Goal: Task Accomplishment & Management: Manage account settings

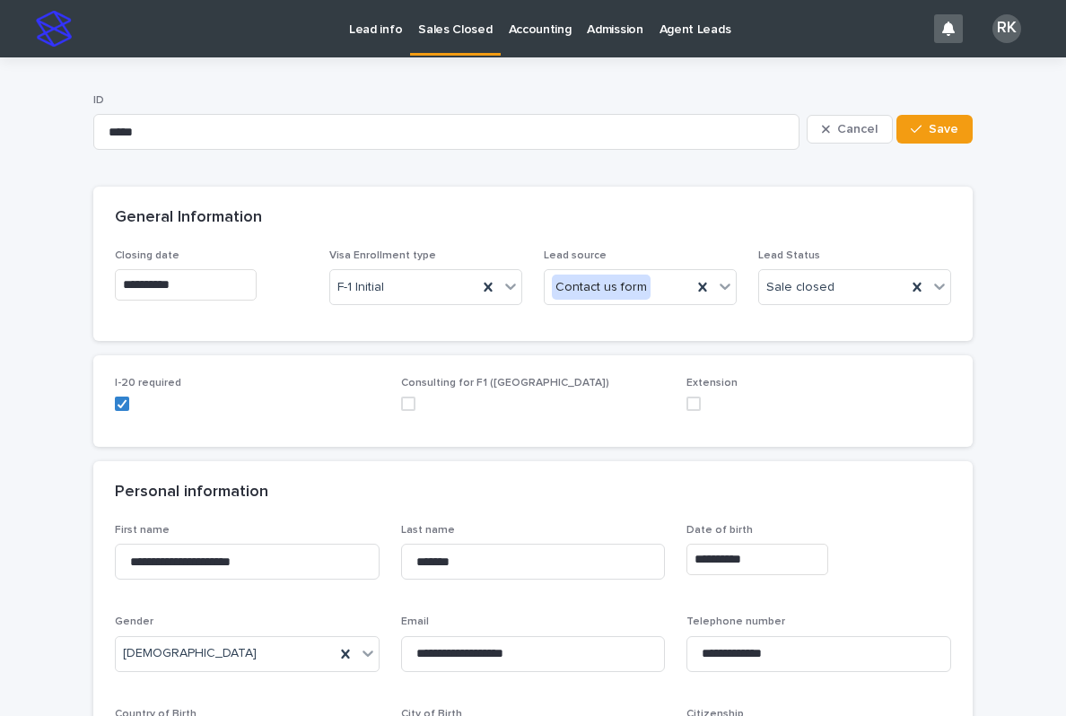
click at [368, 18] on p "Lead info" at bounding box center [375, 19] width 53 height 38
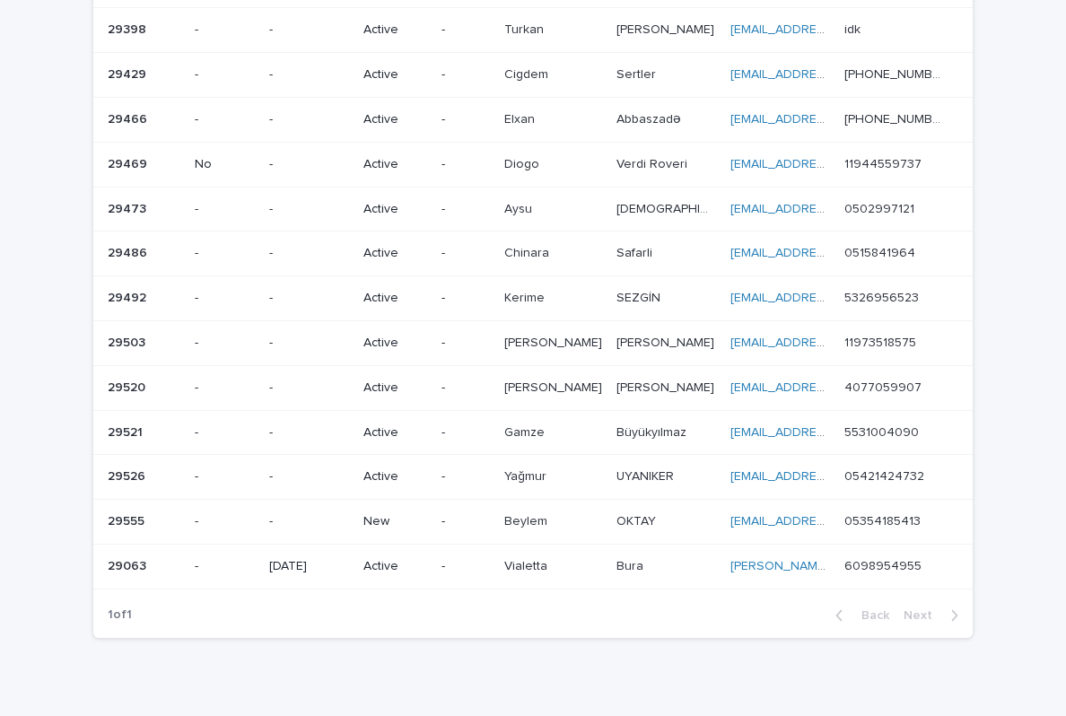
scroll to position [492, 0]
click at [427, 515] on p "New" at bounding box center [395, 522] width 64 height 15
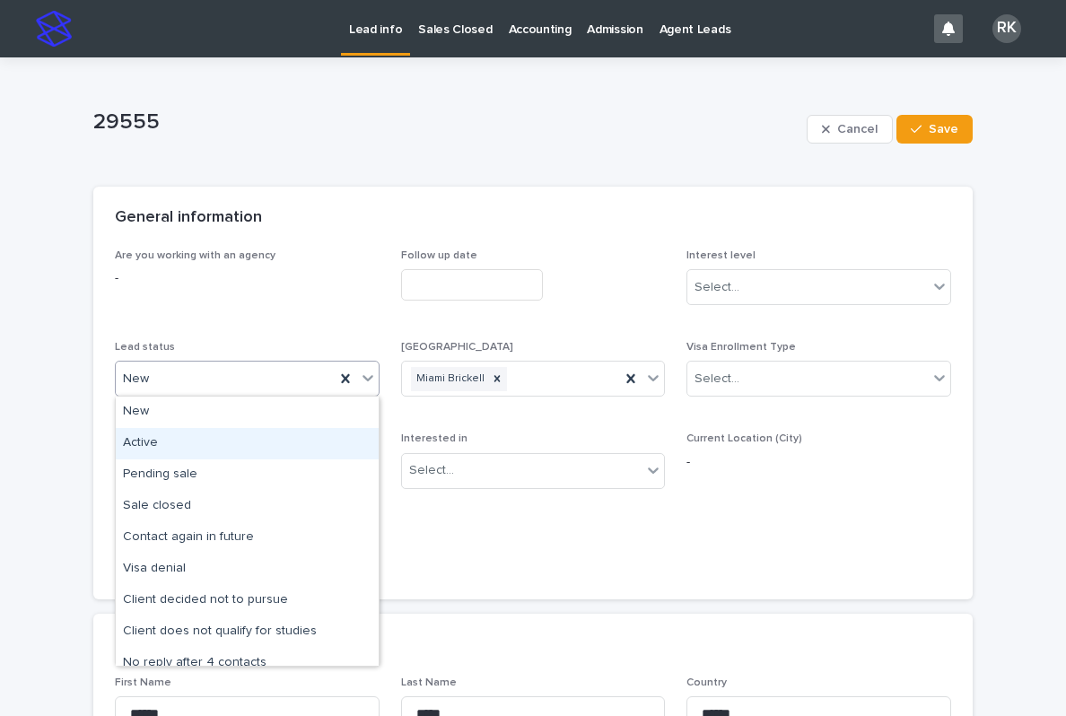
click at [332, 430] on div "Active" at bounding box center [247, 443] width 263 height 31
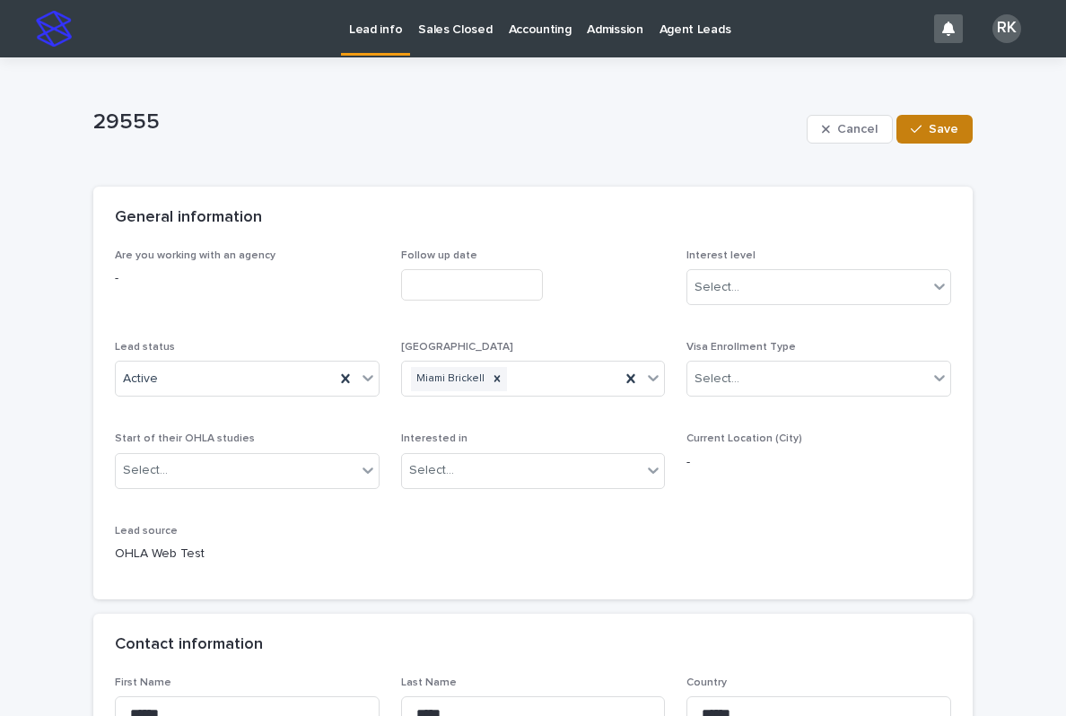
click at [931, 131] on span "Save" at bounding box center [943, 129] width 30 height 13
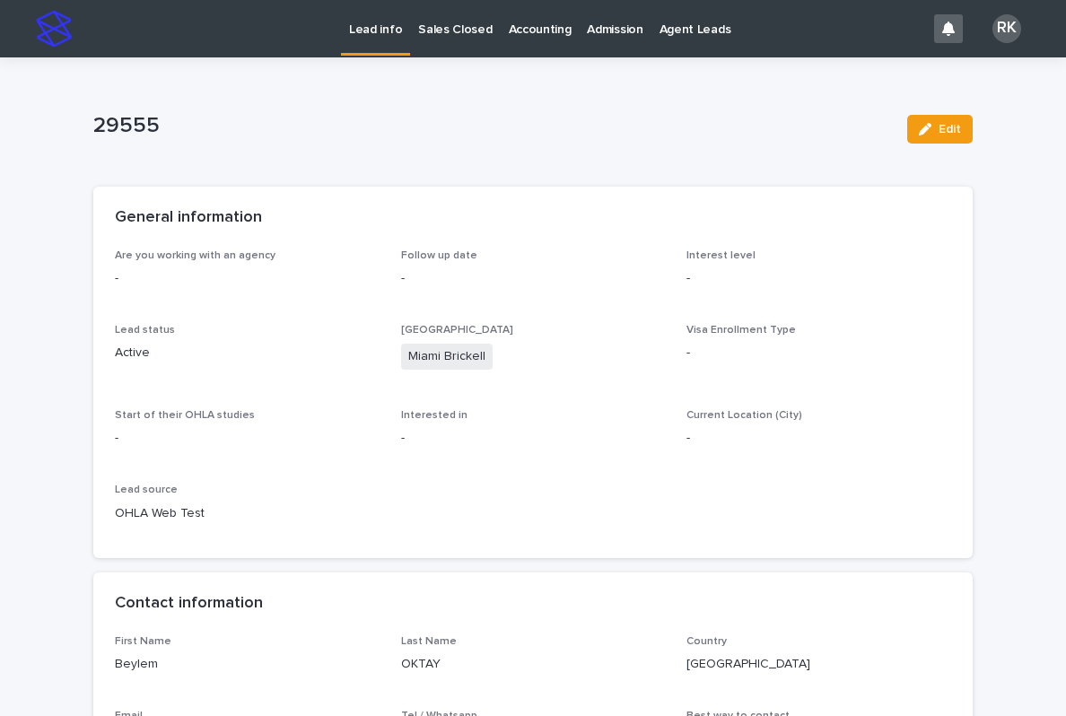
click at [370, 27] on p "Lead info" at bounding box center [375, 19] width 53 height 38
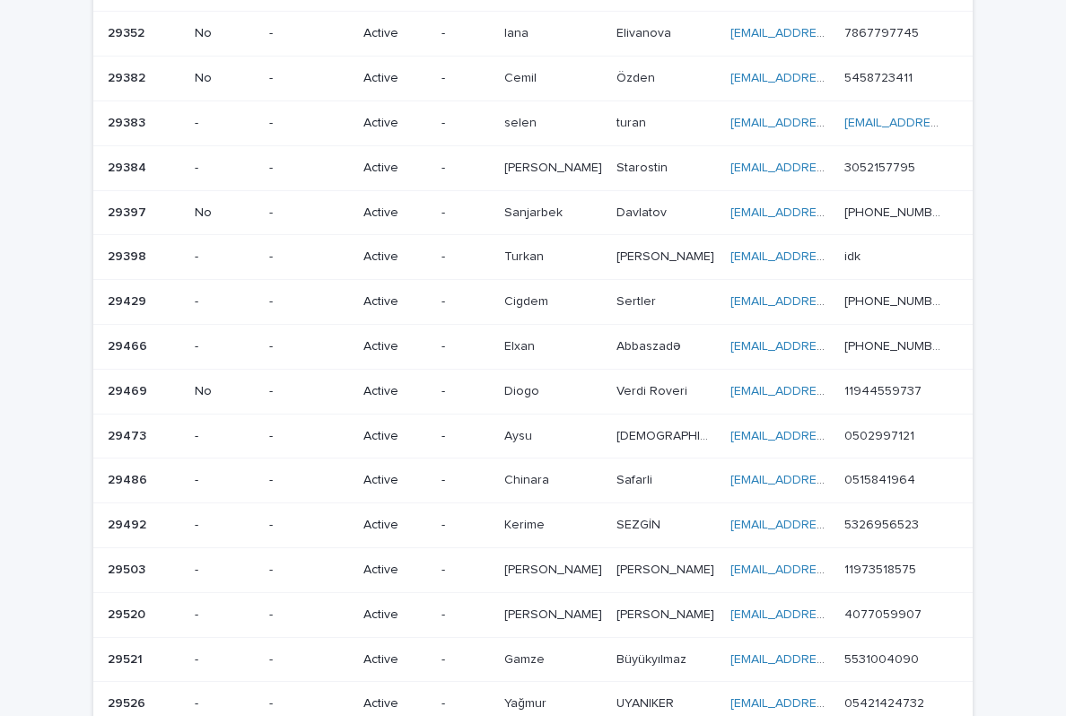
scroll to position [452, 0]
